Goal: Transaction & Acquisition: Purchase product/service

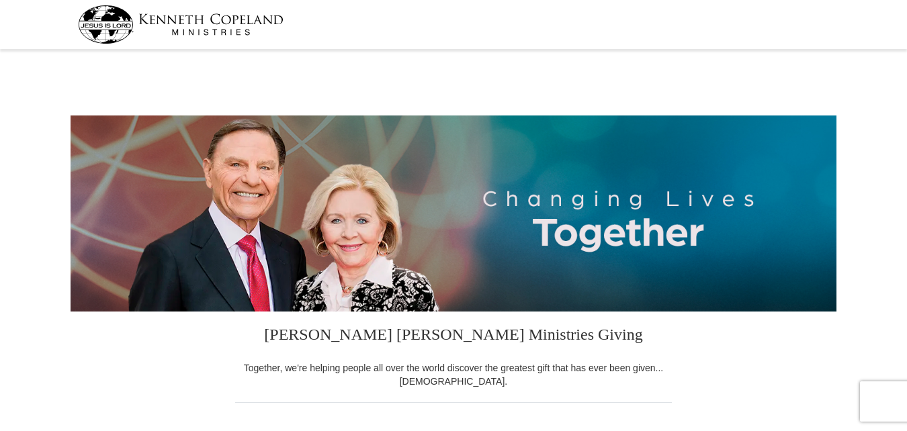
select select "OH"
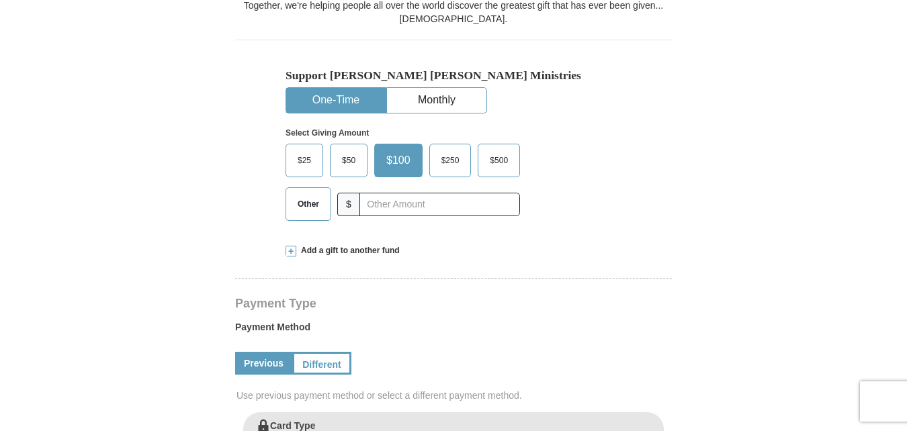
scroll to position [403, 0]
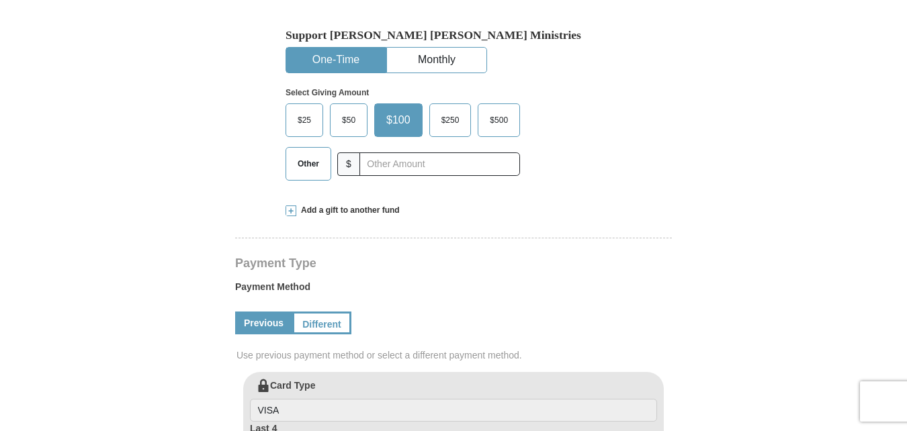
click at [351, 119] on span "$50" at bounding box center [348, 120] width 27 height 20
click at [0, 0] on input "$50" at bounding box center [0, 0] width 0 height 0
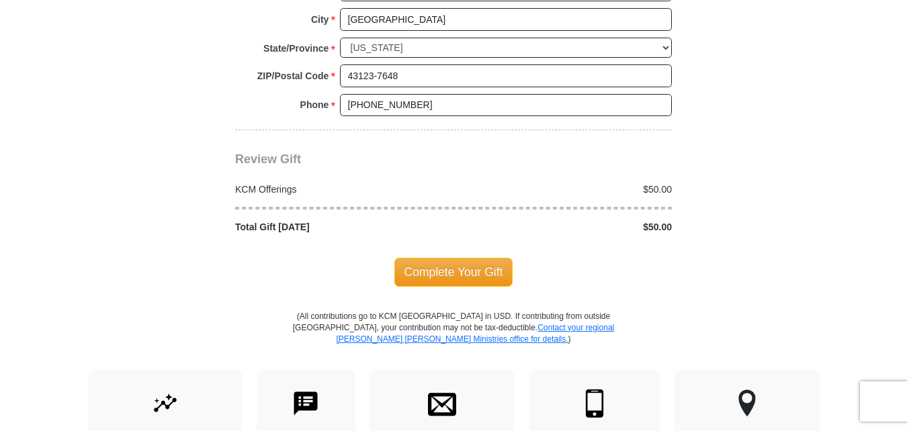
scroll to position [1142, 0]
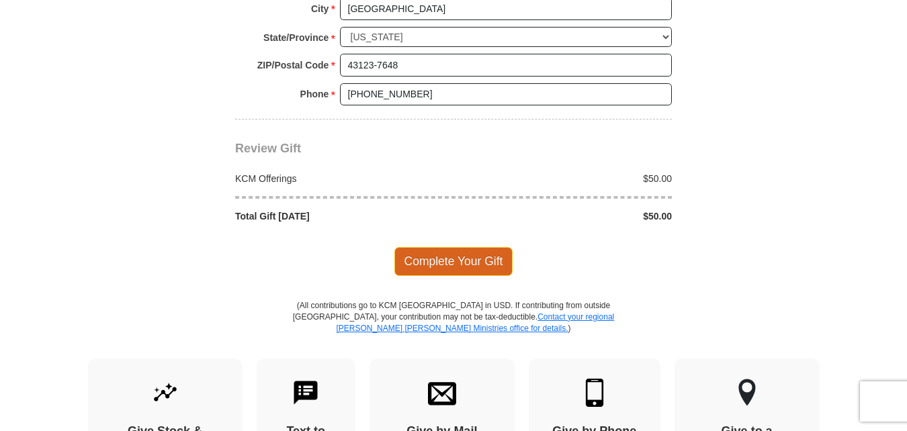
click at [456, 263] on span "Complete Your Gift" at bounding box center [453, 261] width 119 height 28
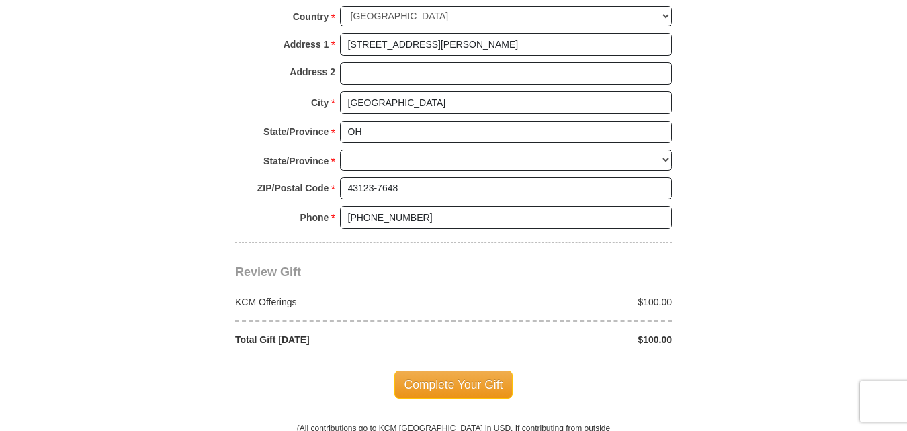
scroll to position [1048, 0]
select select "OH"
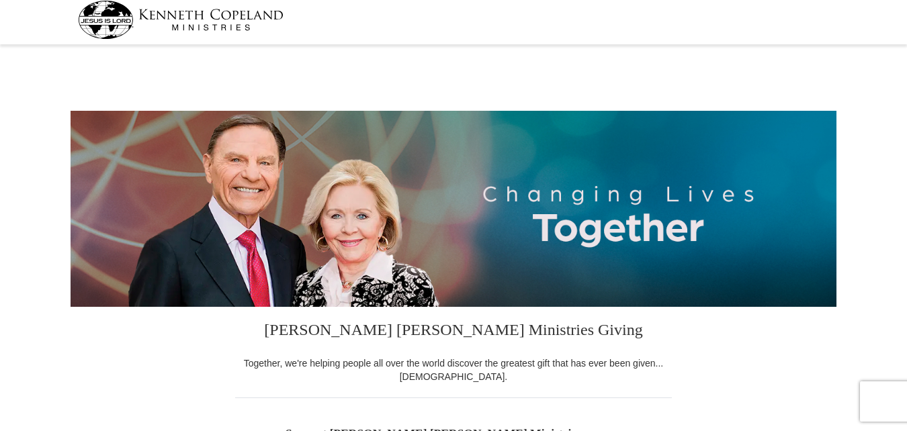
scroll to position [0, 0]
